Goal: Task Accomplishment & Management: Complete application form

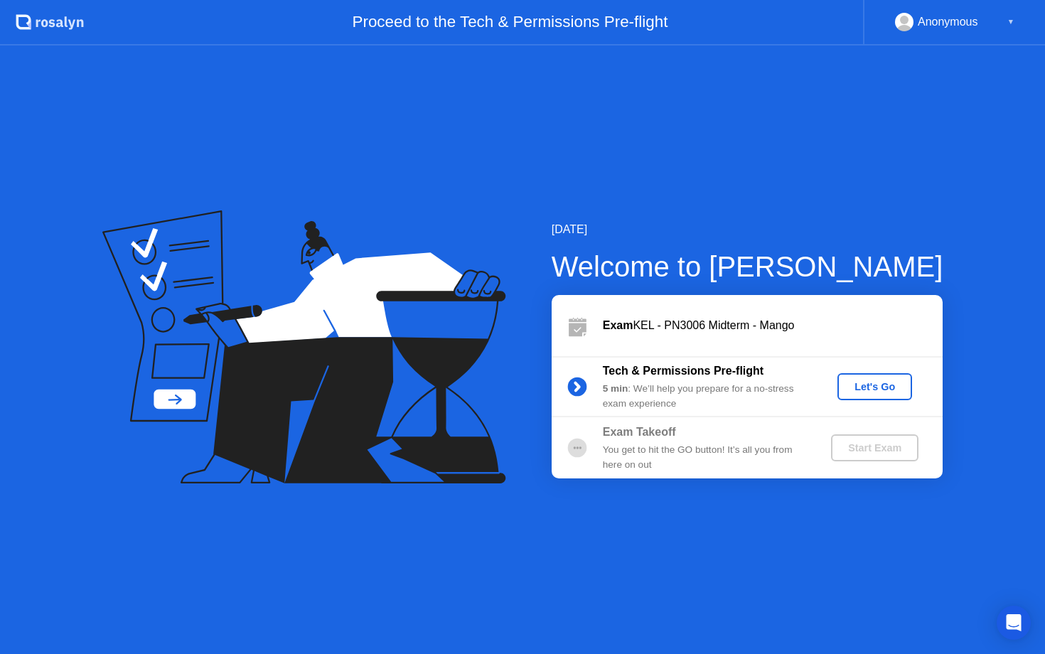
click at [860, 390] on div "Let's Go" at bounding box center [874, 386] width 63 height 11
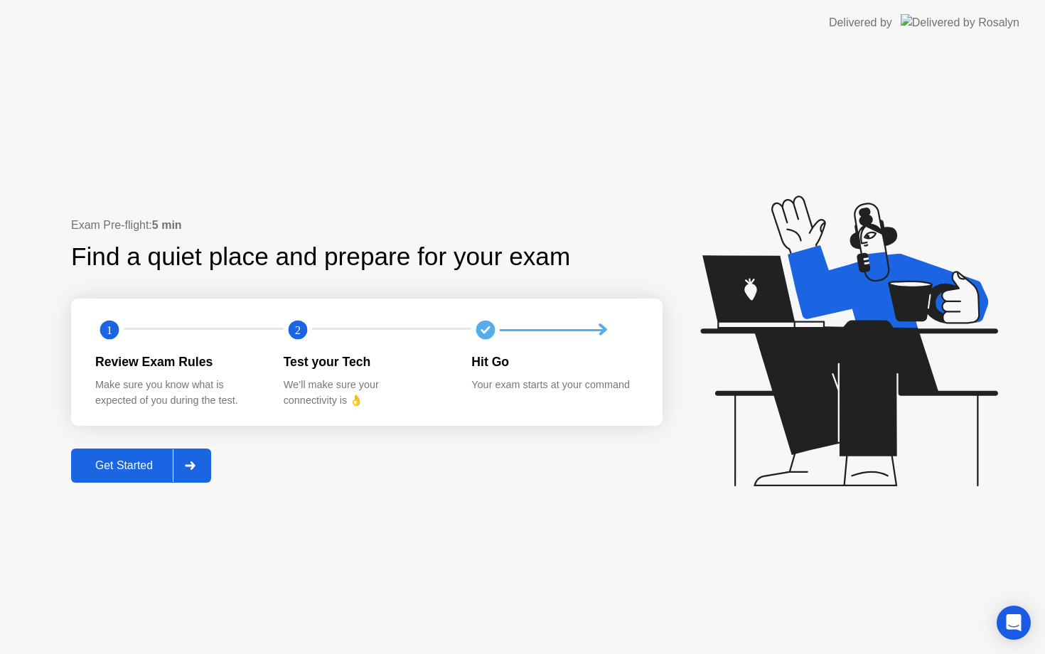
click at [129, 470] on div "Get Started" at bounding box center [123, 465] width 97 height 13
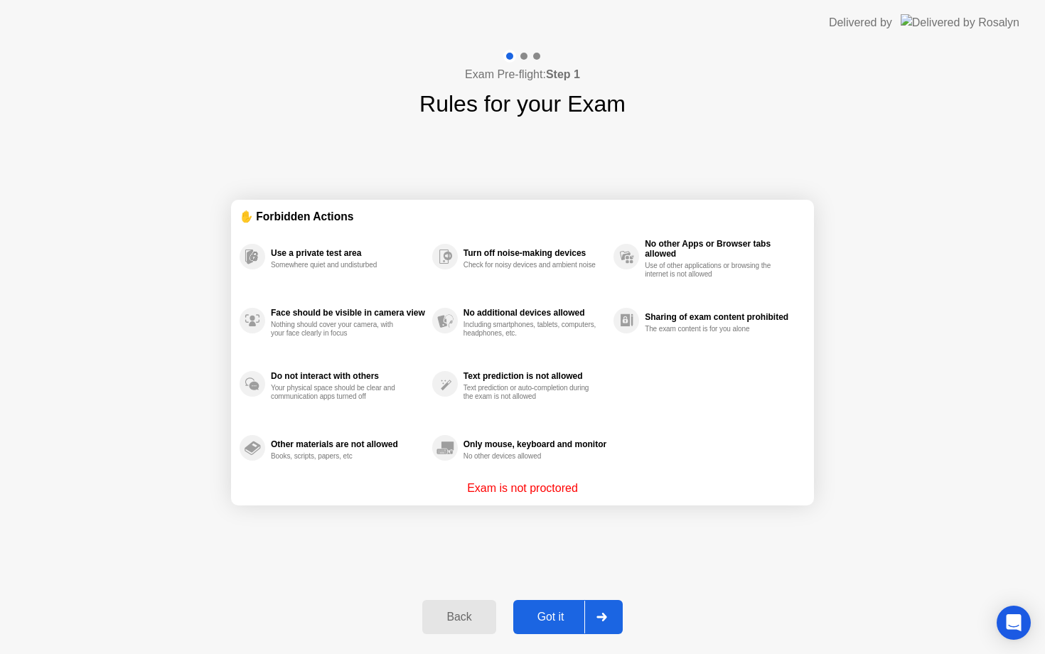
click at [554, 621] on div "Got it" at bounding box center [551, 617] width 67 height 13
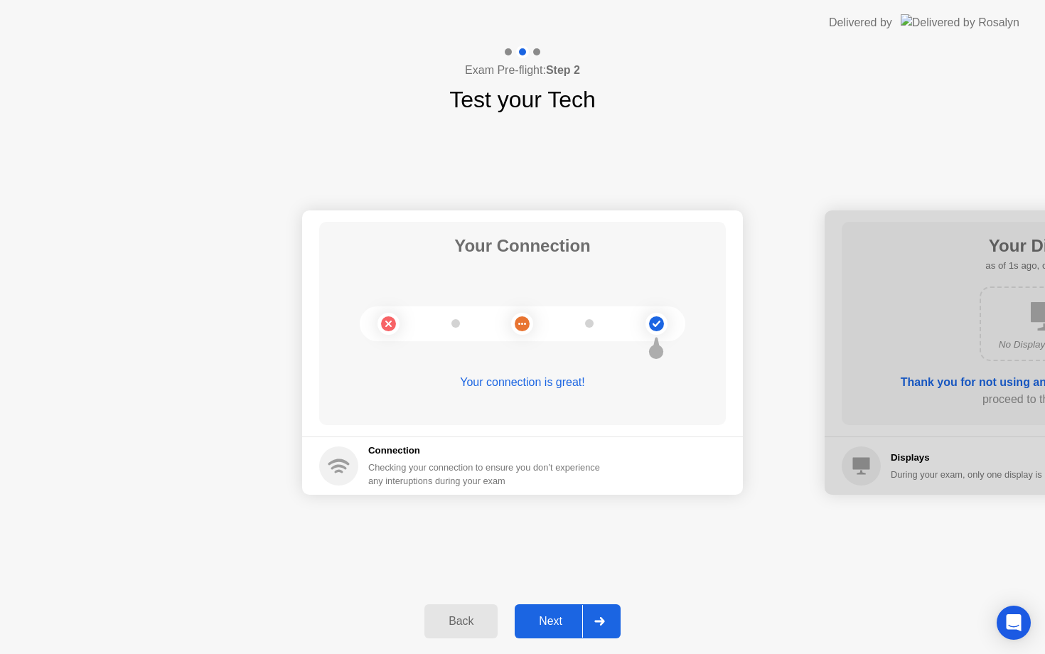
click at [546, 623] on div "Next" at bounding box center [550, 621] width 63 height 13
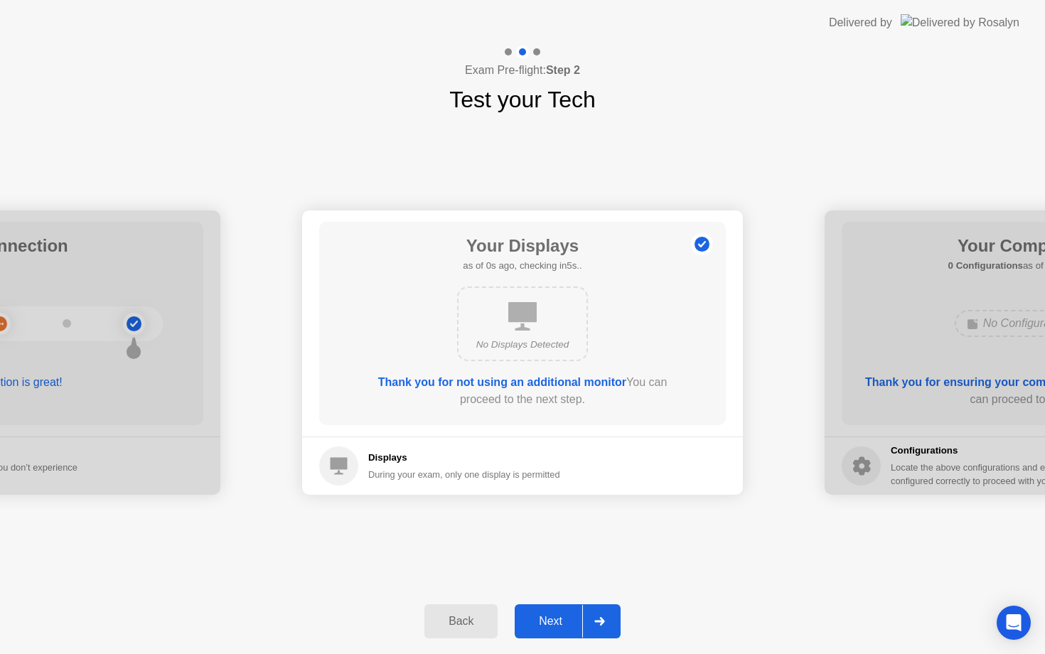
click at [546, 623] on div "Next" at bounding box center [550, 621] width 63 height 13
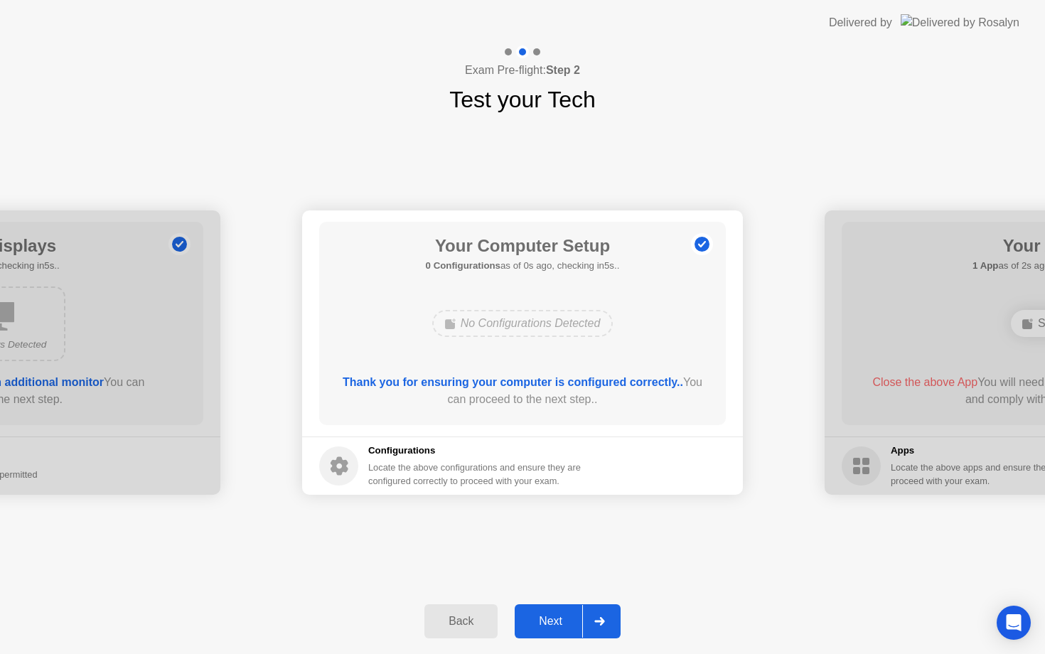
click at [546, 623] on div "Next" at bounding box center [550, 621] width 63 height 13
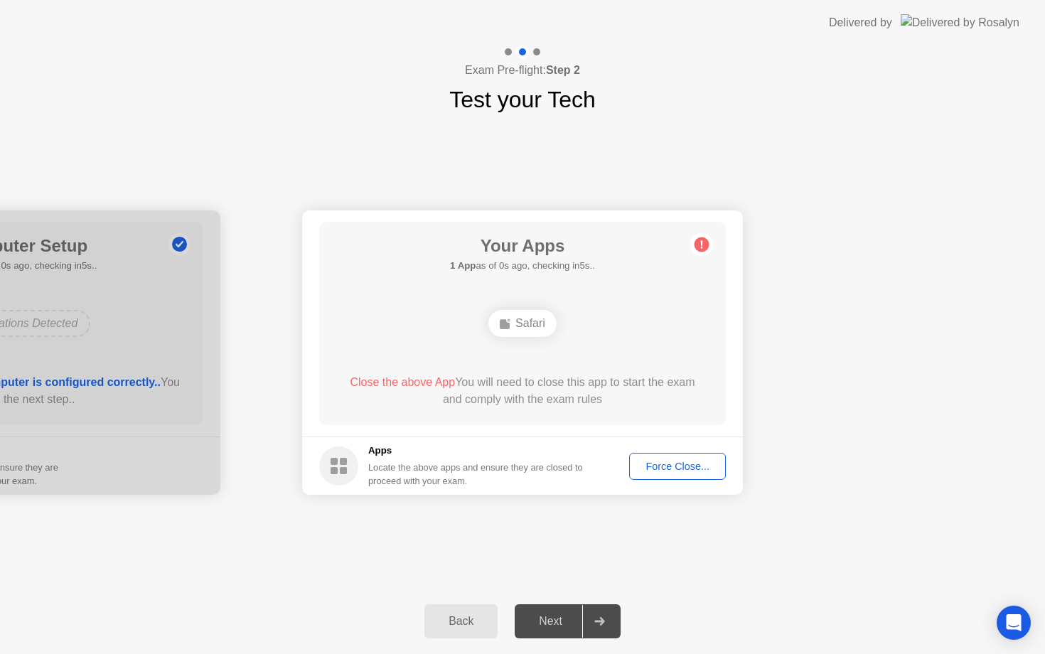
click at [546, 623] on div "Next" at bounding box center [550, 621] width 63 height 13
click at [641, 464] on div "Force Close..." at bounding box center [677, 466] width 87 height 11
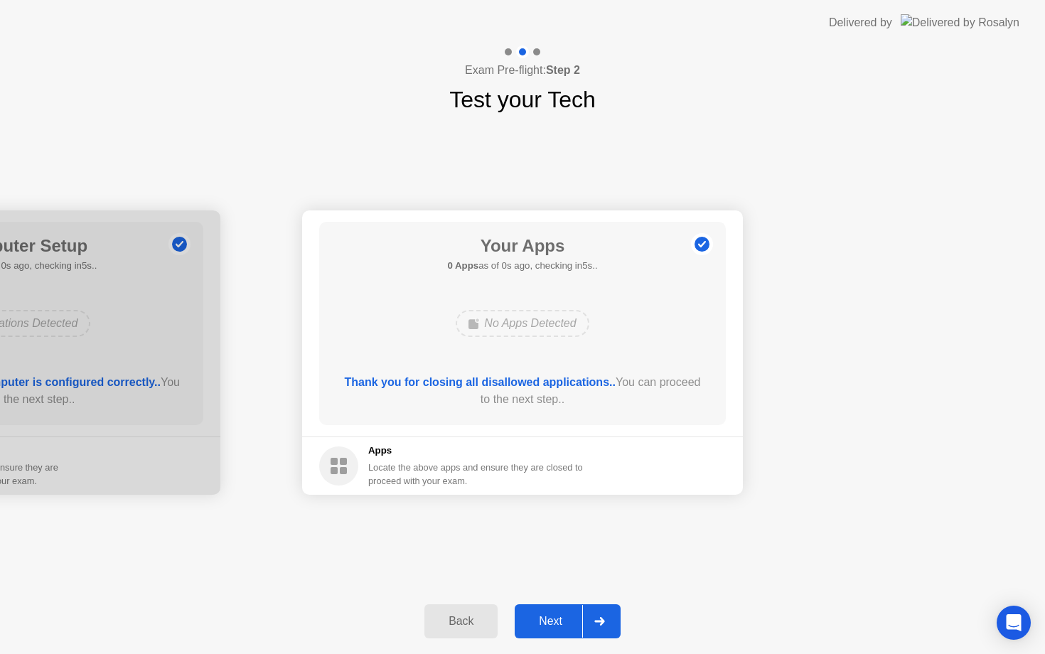
click at [557, 623] on div "Next" at bounding box center [550, 621] width 63 height 13
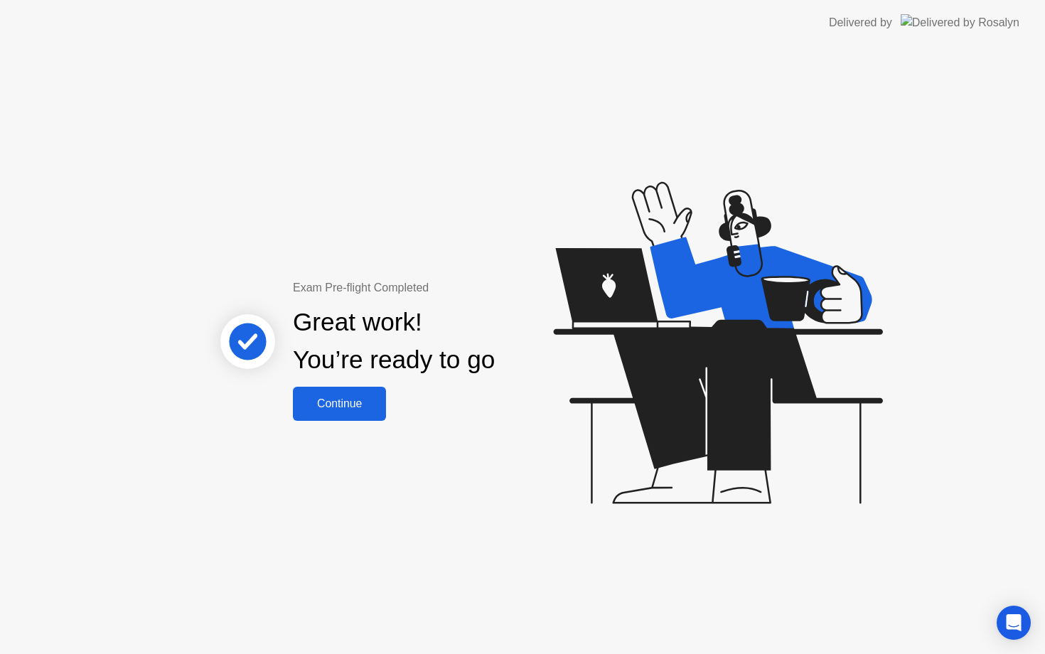
click at [370, 404] on div "Continue" at bounding box center [339, 403] width 85 height 13
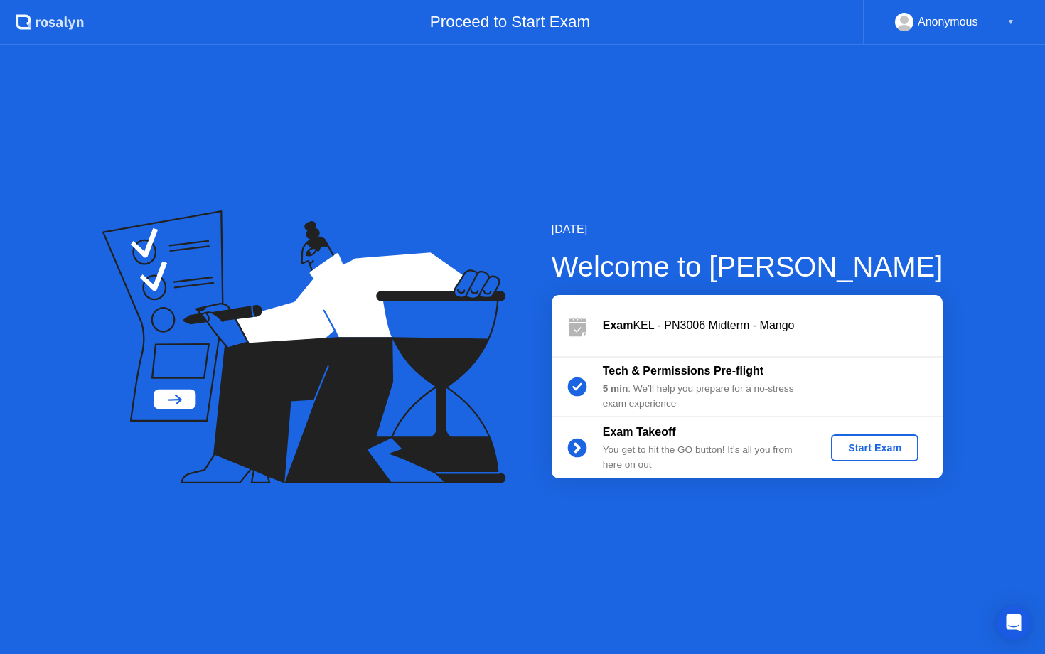
click at [872, 450] on div "Start Exam" at bounding box center [875, 447] width 76 height 11
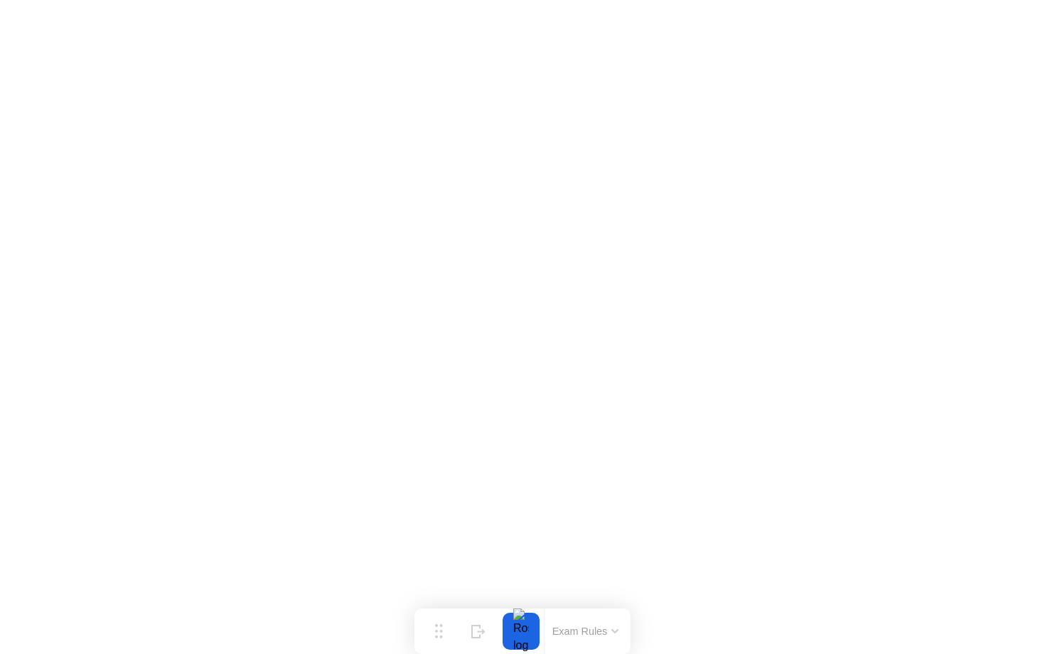
click at [609, 629] on button "Exam Rules" at bounding box center [585, 631] width 75 height 13
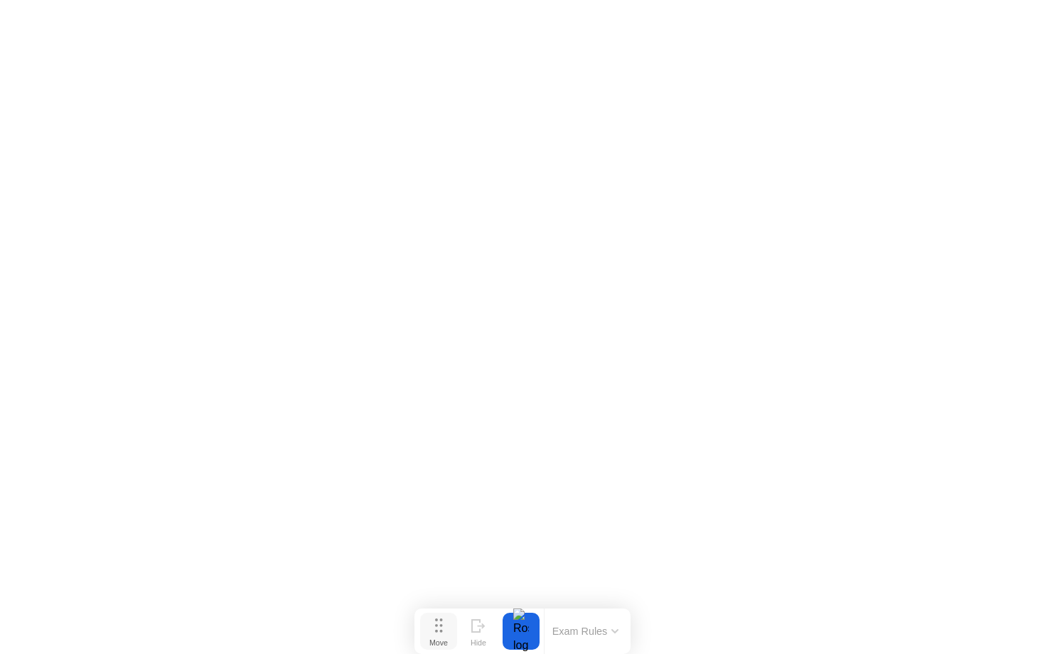
click at [436, 628] on icon at bounding box center [439, 625] width 8 height 14
drag, startPoint x: 436, startPoint y: 624, endPoint x: 424, endPoint y: 627, distance: 13.1
click at [424, 627] on icon at bounding box center [426, 625] width 8 height 14
drag, startPoint x: 417, startPoint y: 628, endPoint x: 428, endPoint y: 631, distance: 10.9
click at [428, 631] on button "Move" at bounding box center [436, 631] width 37 height 37
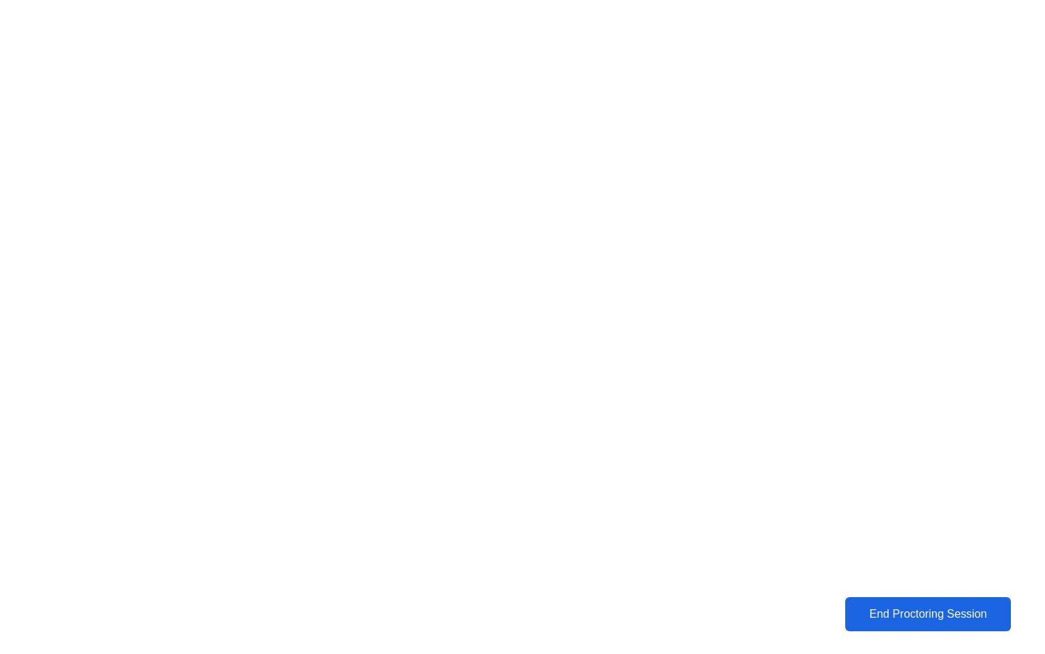
click at [902, 617] on div "End Proctoring Session" at bounding box center [927, 614] width 157 height 13
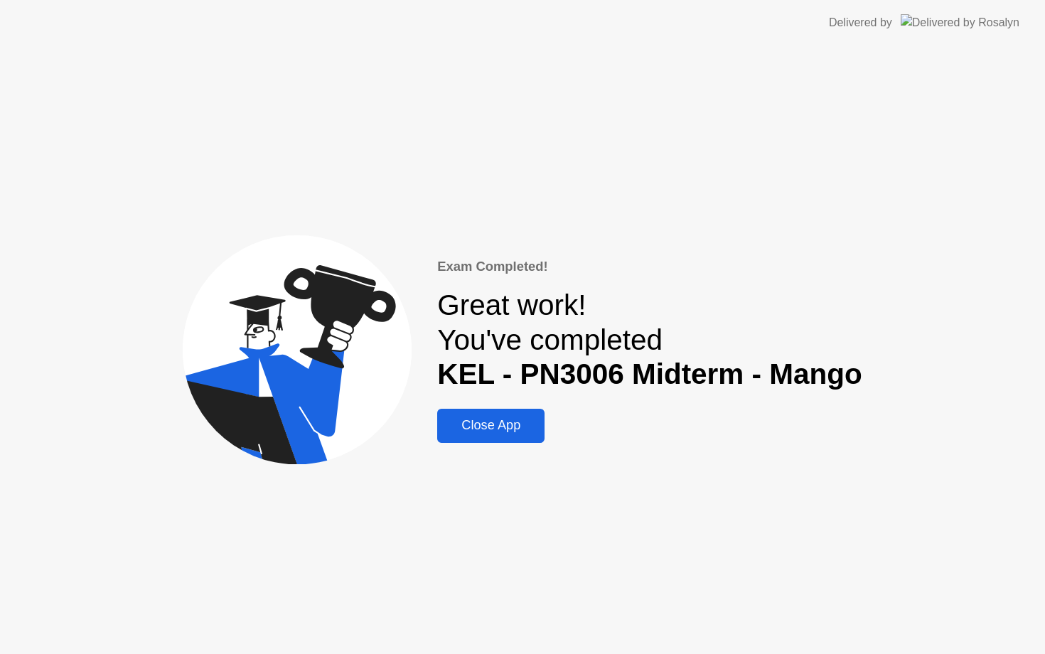
click at [514, 425] on div "Close App" at bounding box center [490, 425] width 99 height 15
